Goal: Task Accomplishment & Management: Manage account settings

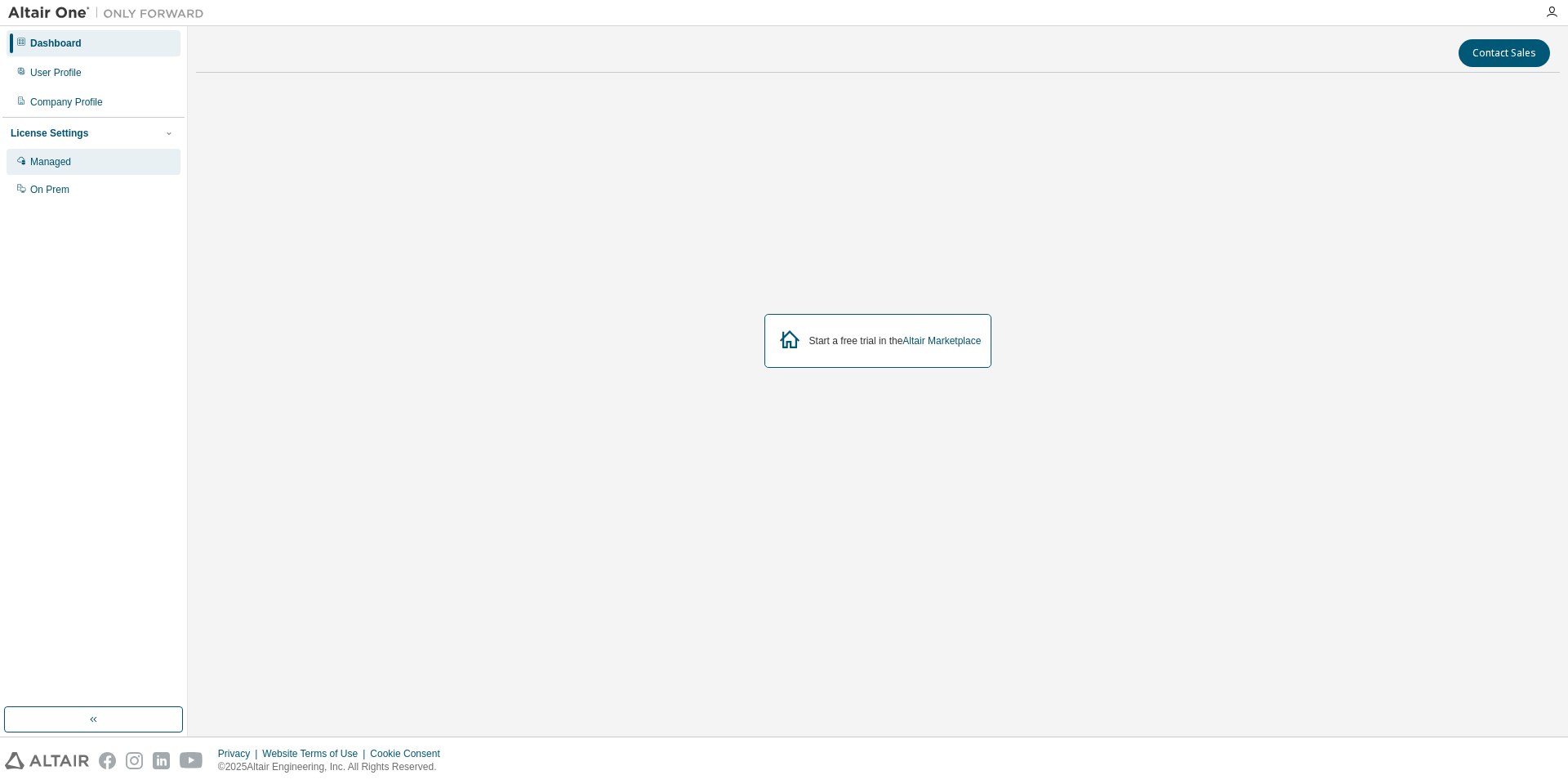
click at [40, 149] on div "Managed" at bounding box center [94, 162] width 174 height 26
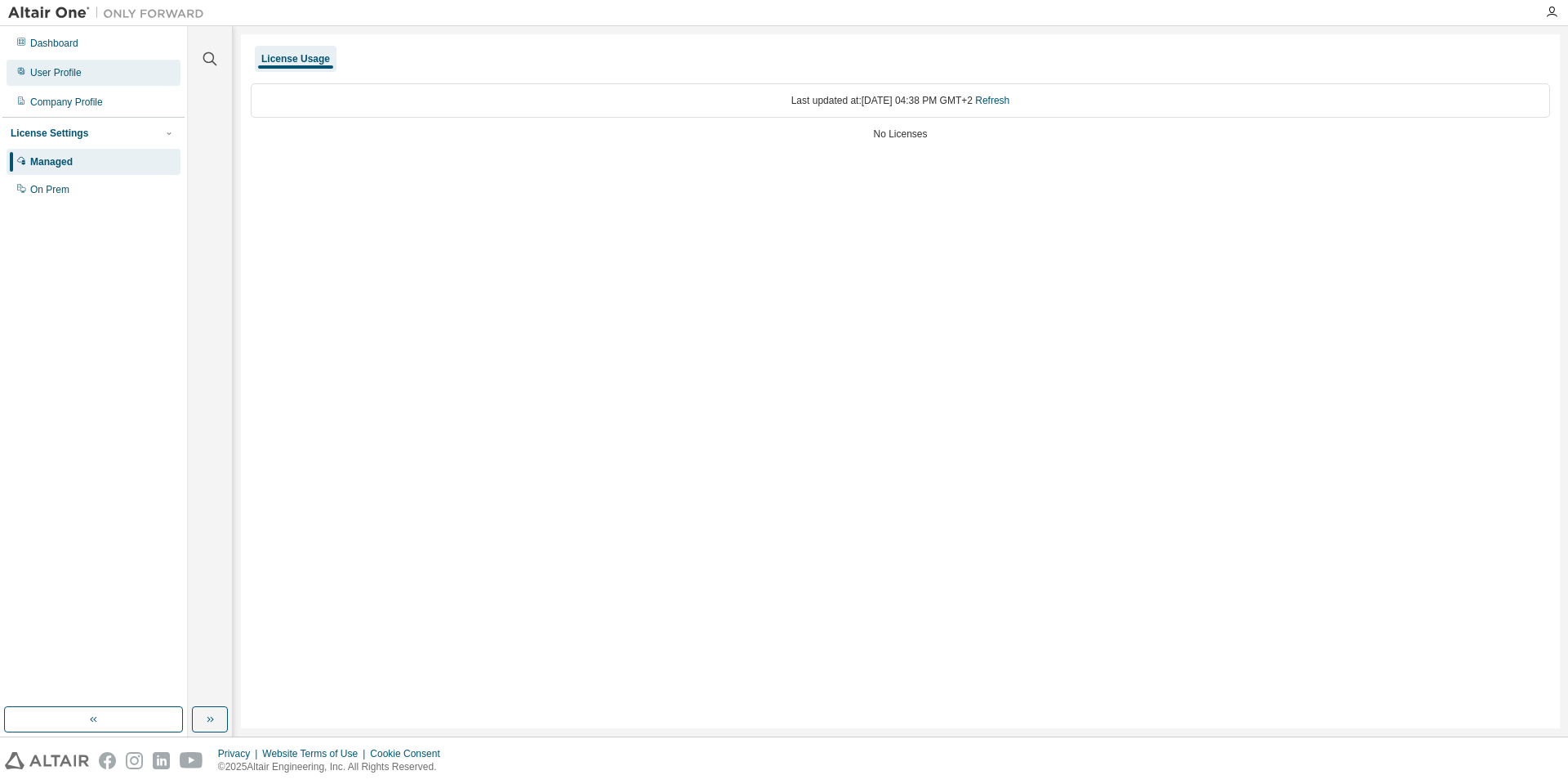
click at [53, 76] on div "User Profile" at bounding box center [56, 73] width 52 height 13
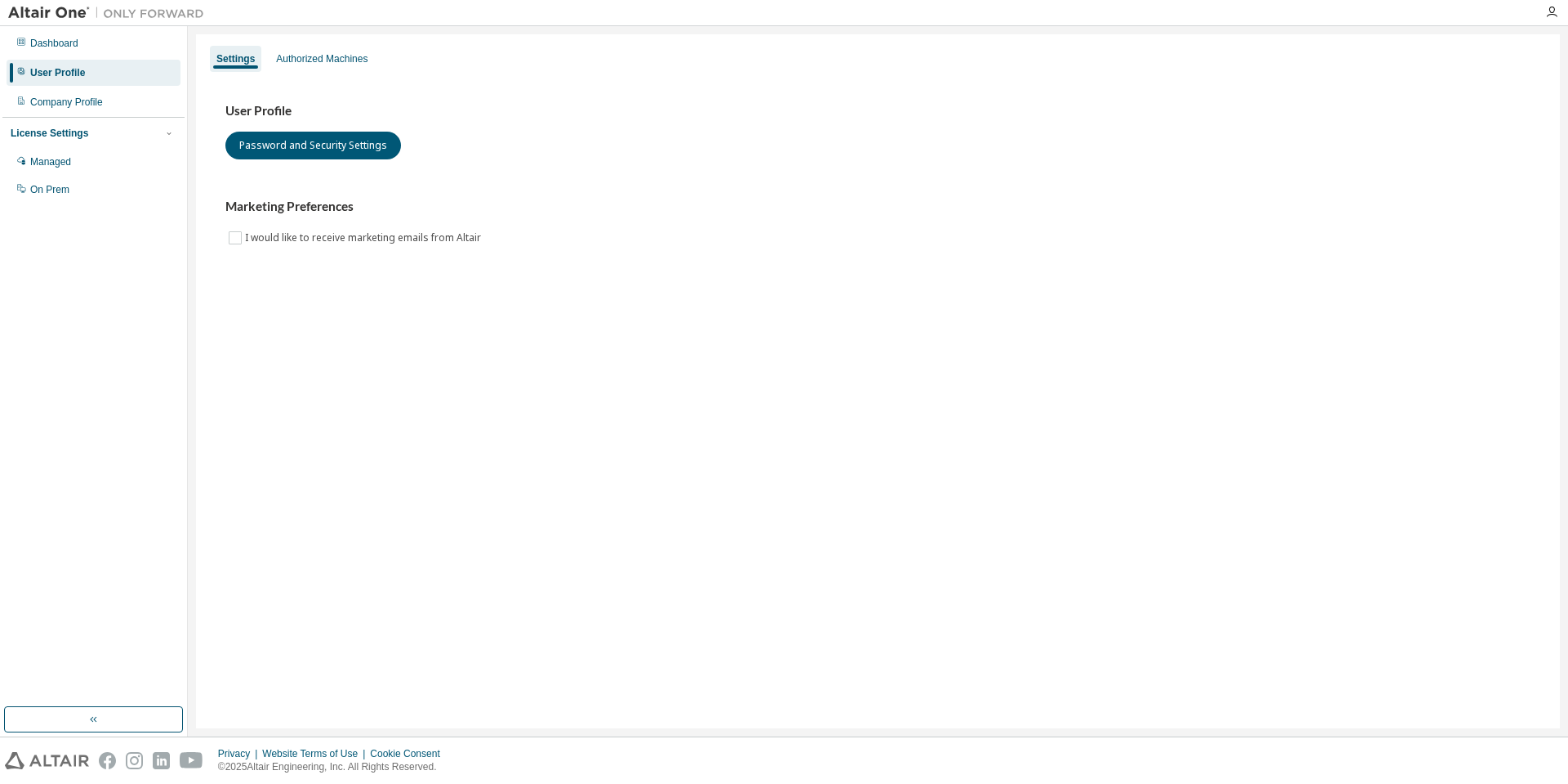
click at [1049, 272] on div "User Profile Password and Security Settings Marketing Preferences I would like …" at bounding box center [877, 185] width 1344 height 223
